Goal: Task Accomplishment & Management: Use online tool/utility

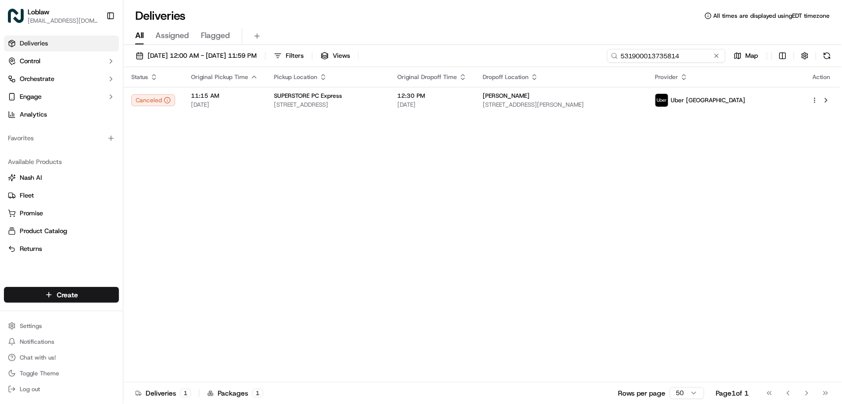
click at [677, 56] on input "531900013735814" at bounding box center [666, 56] width 118 height 14
paste input "4838"
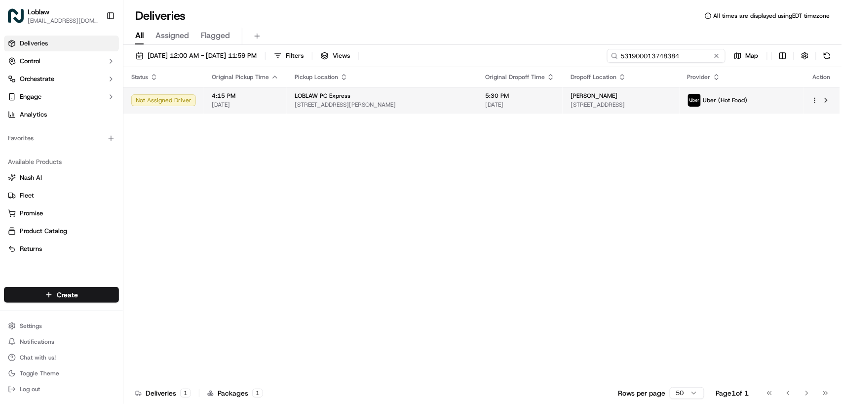
type input "531900013748384"
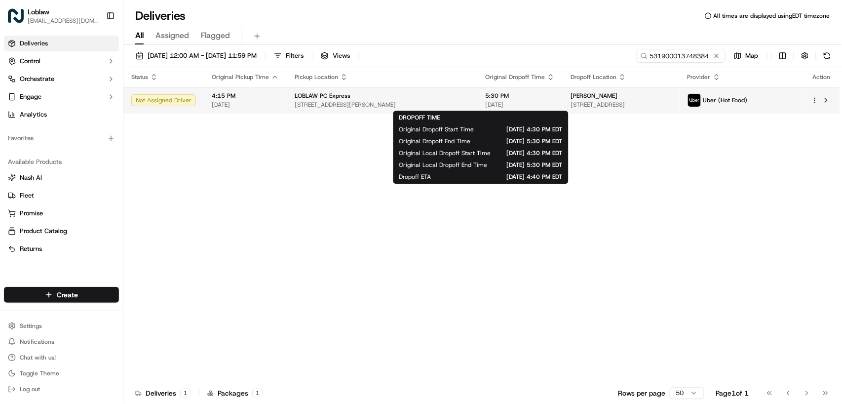
click at [485, 99] on span "5:30 PM" at bounding box center [520, 96] width 70 height 8
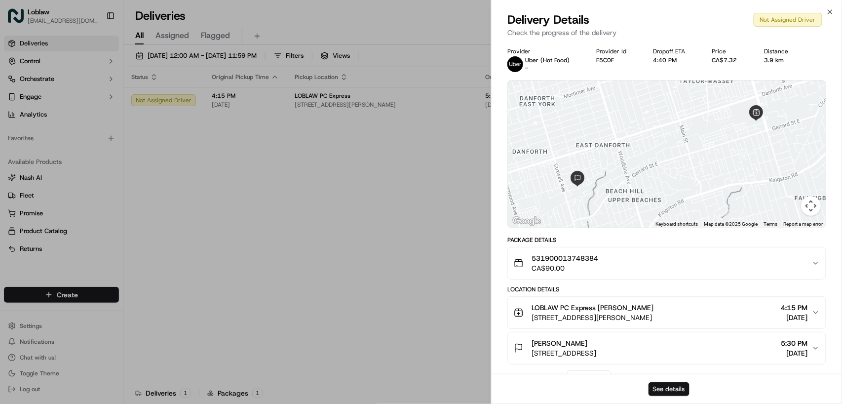
click at [676, 391] on button "See details" at bounding box center [668, 389] width 41 height 14
click at [491, 134] on div "Close Delivery Details Not Assigned Driver Check the progress of the delivery P…" at bounding box center [666, 202] width 351 height 404
click at [657, 387] on button "See details" at bounding box center [668, 389] width 41 height 14
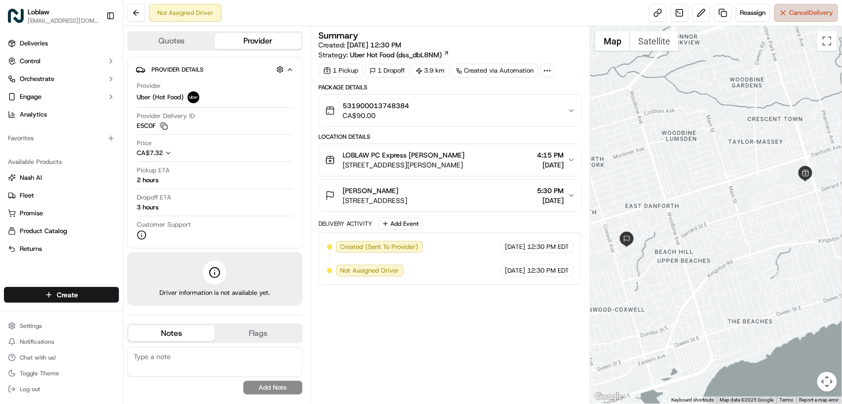
click at [792, 19] on button "Cancel Delivery" at bounding box center [806, 13] width 64 height 18
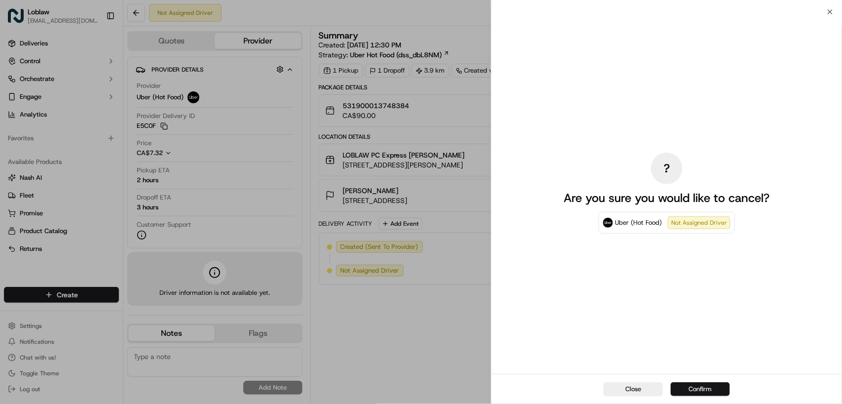
click at [702, 386] on button "Confirm" at bounding box center [700, 389] width 59 height 14
